Goal: Check status: Check status

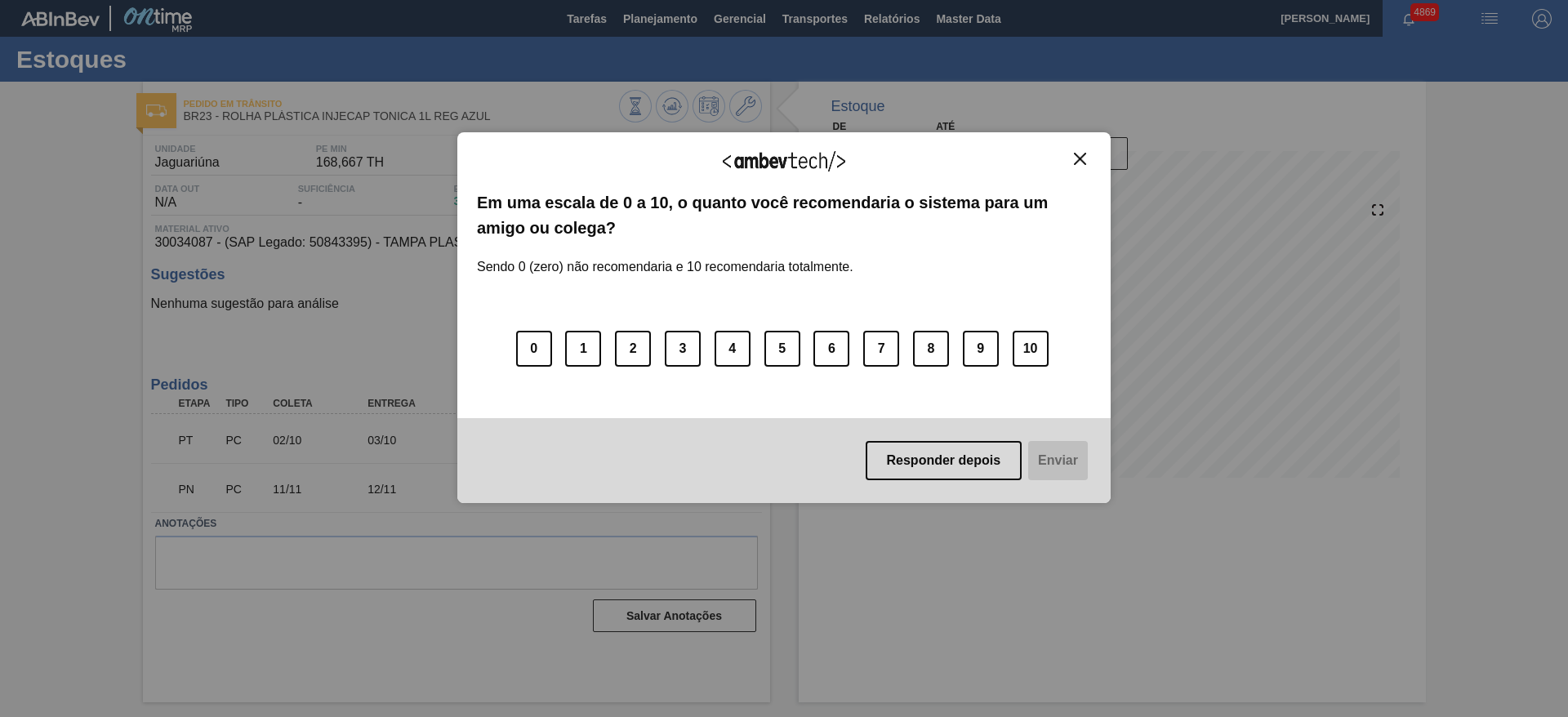
click at [1081, 152] on button "Close" at bounding box center [1080, 159] width 22 height 14
